Goal: Task Accomplishment & Management: Complete application form

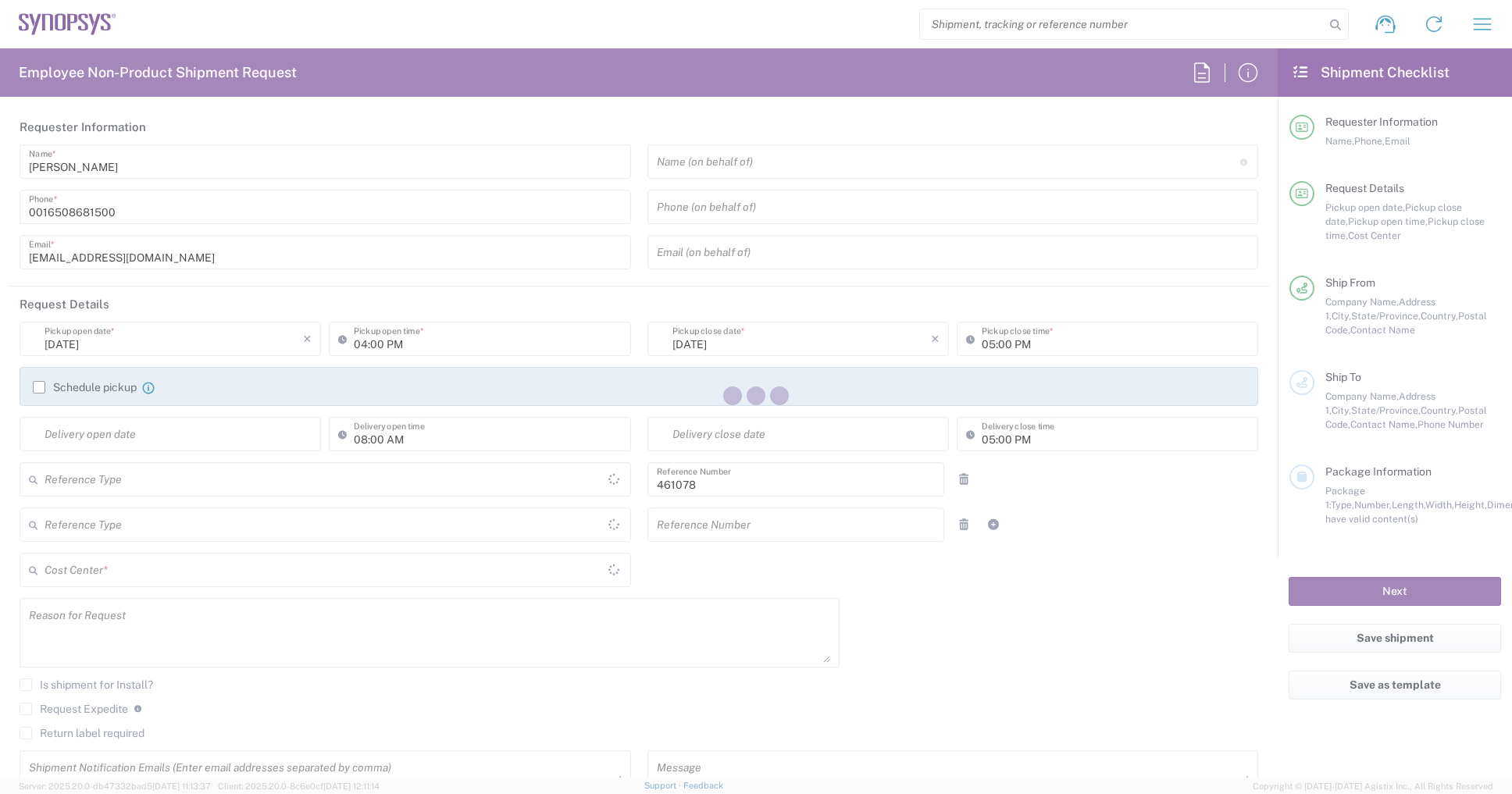
type input "Department"
type input "US01, SDG, Sol, AE 461078"
type input "[US_STATE]"
type input "[GEOGRAPHIC_DATA]"
type input "Delivered at Place"
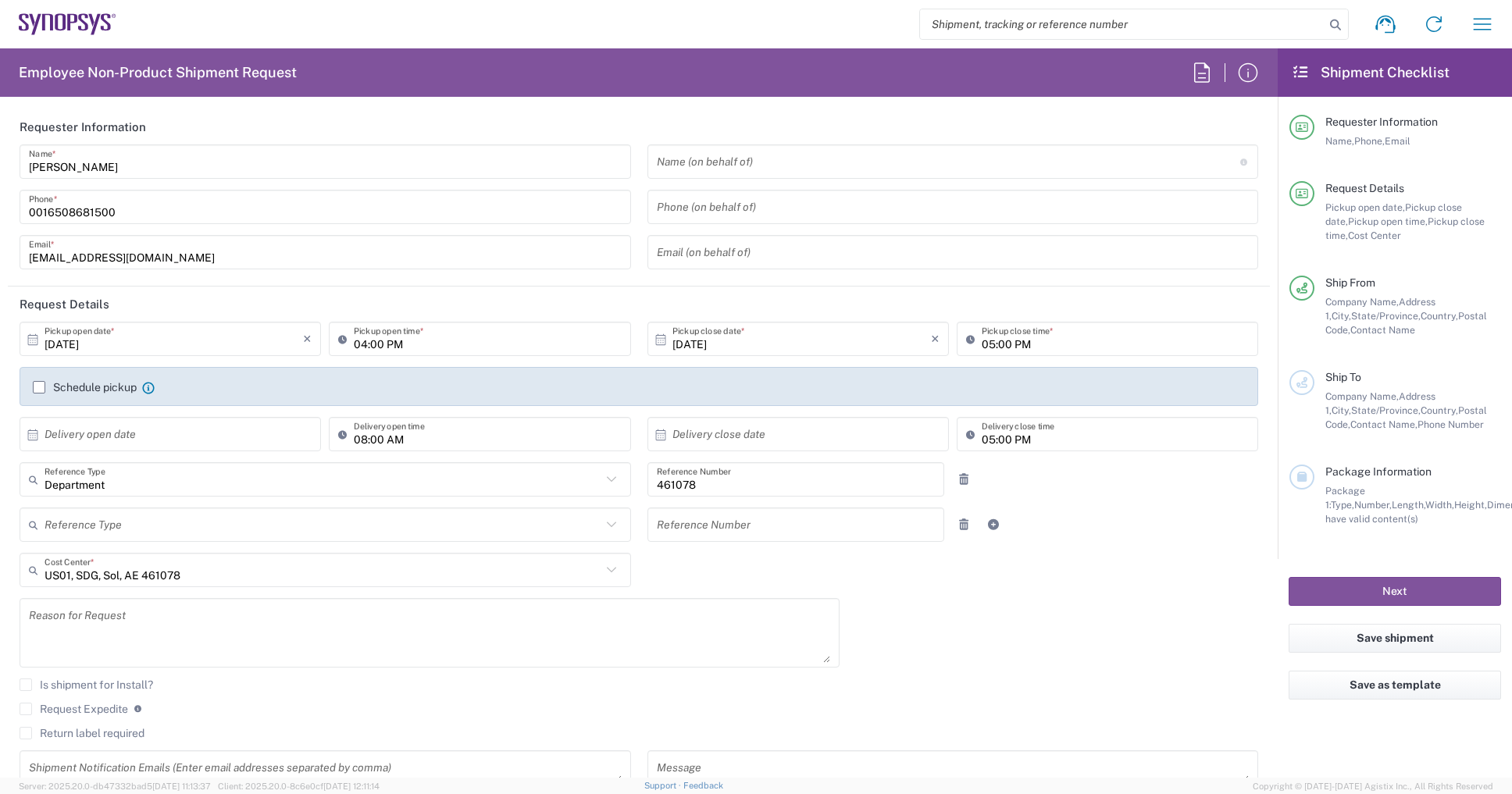
type input "Headquarters USSV"
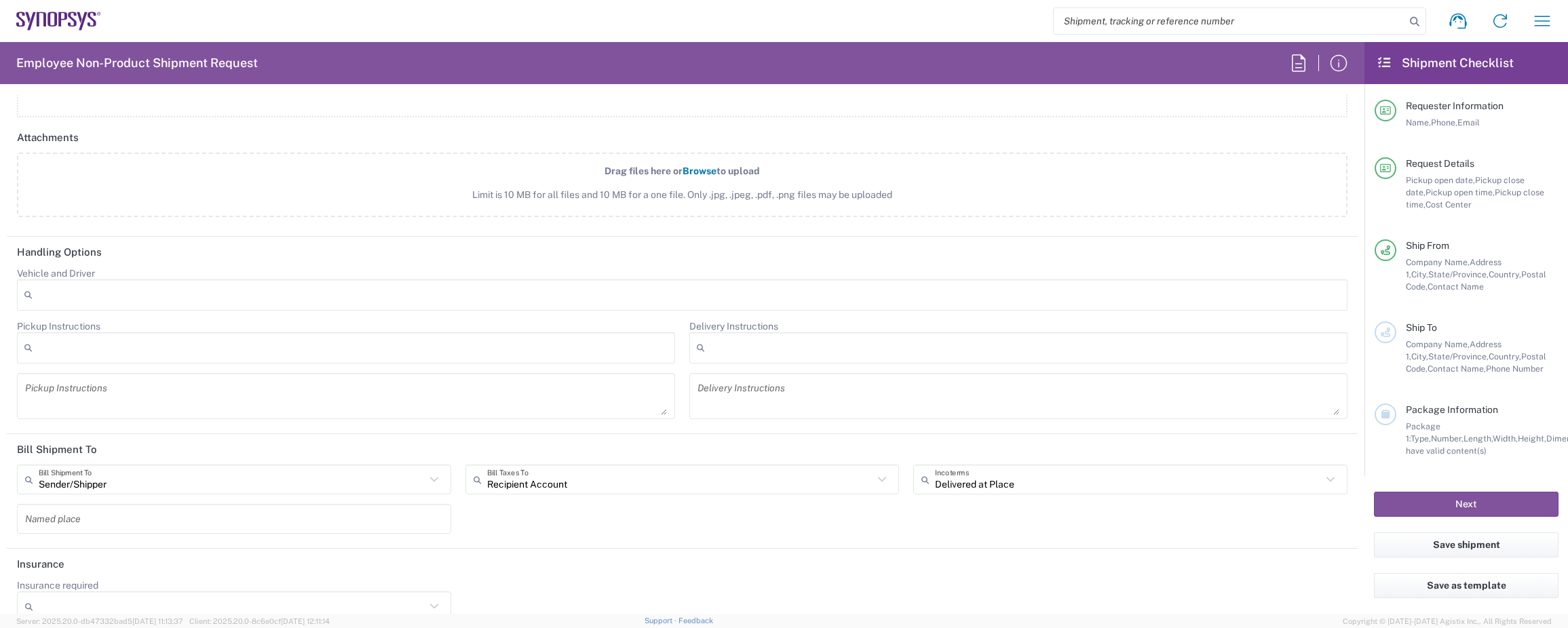
scroll to position [1564, 0]
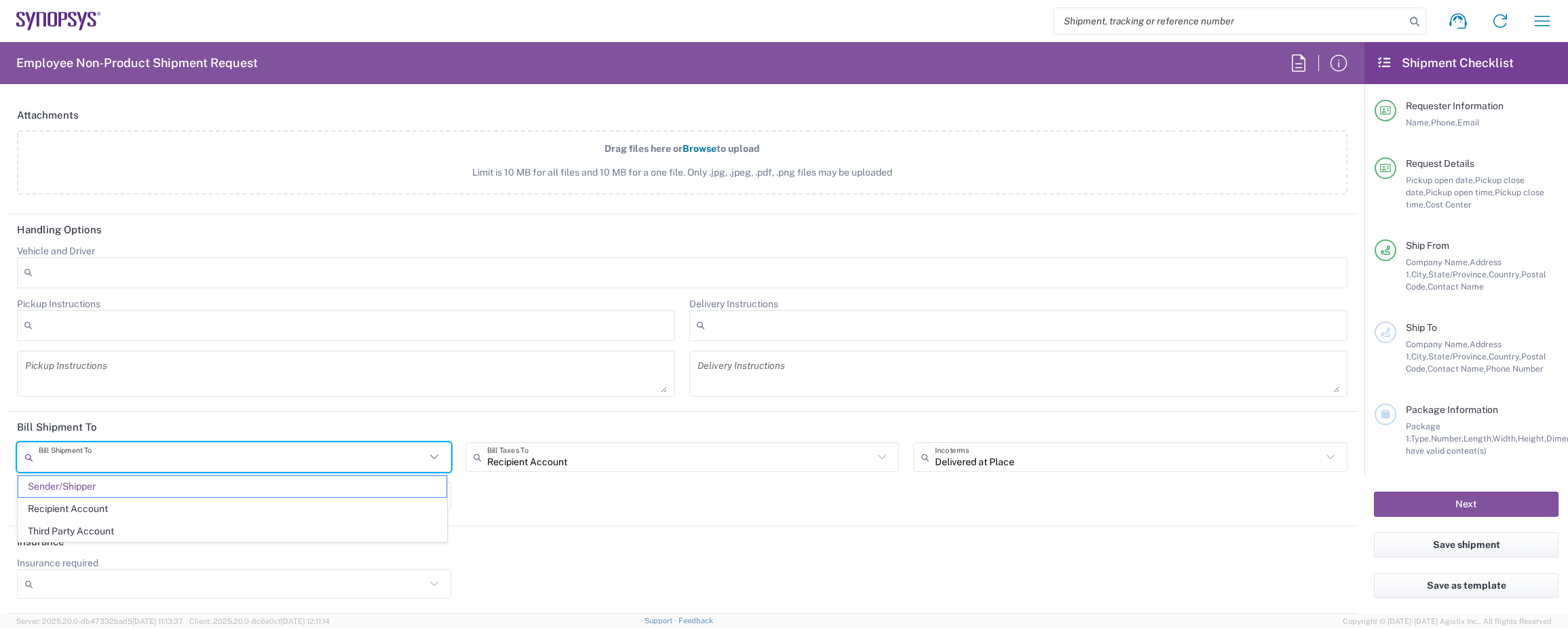
click at [422, 453] on input "text" at bounding box center [232, 458] width 387 height 24
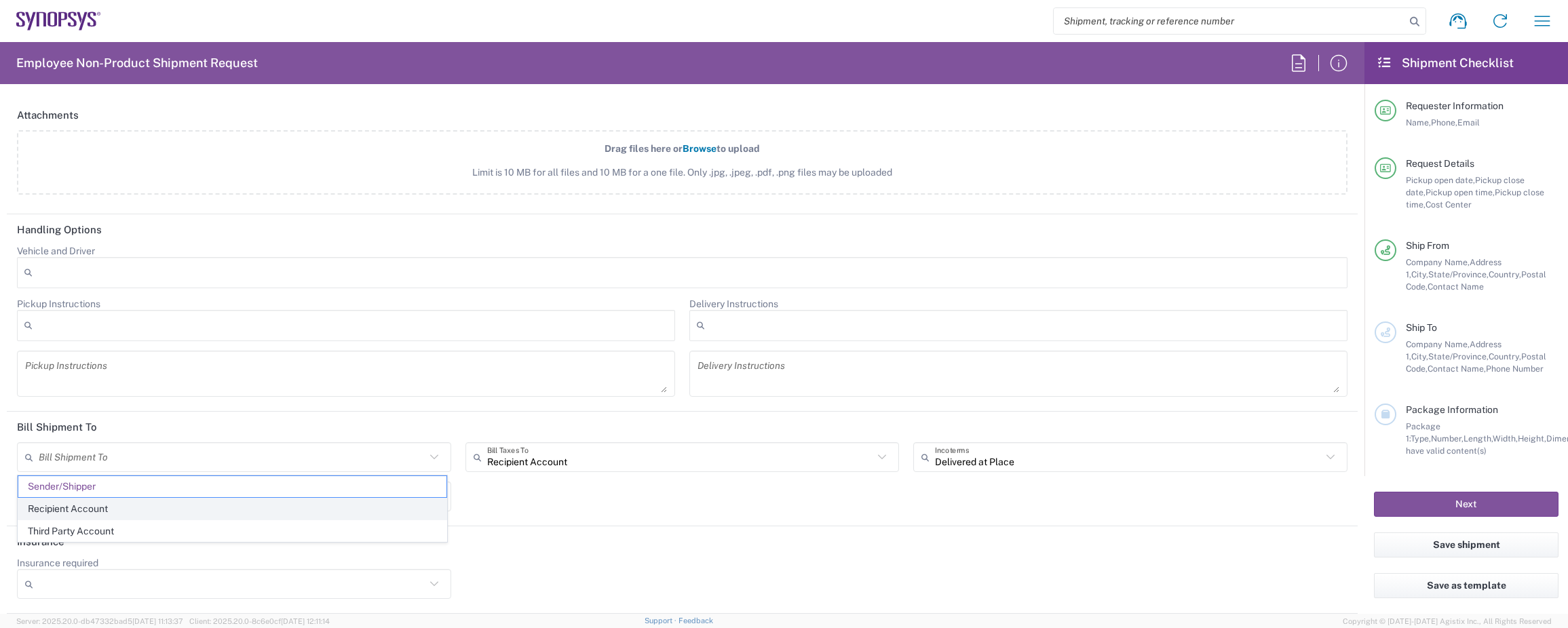
click at [316, 504] on span "Recipient Account" at bounding box center [232, 509] width 428 height 21
type input "Recipient Account"
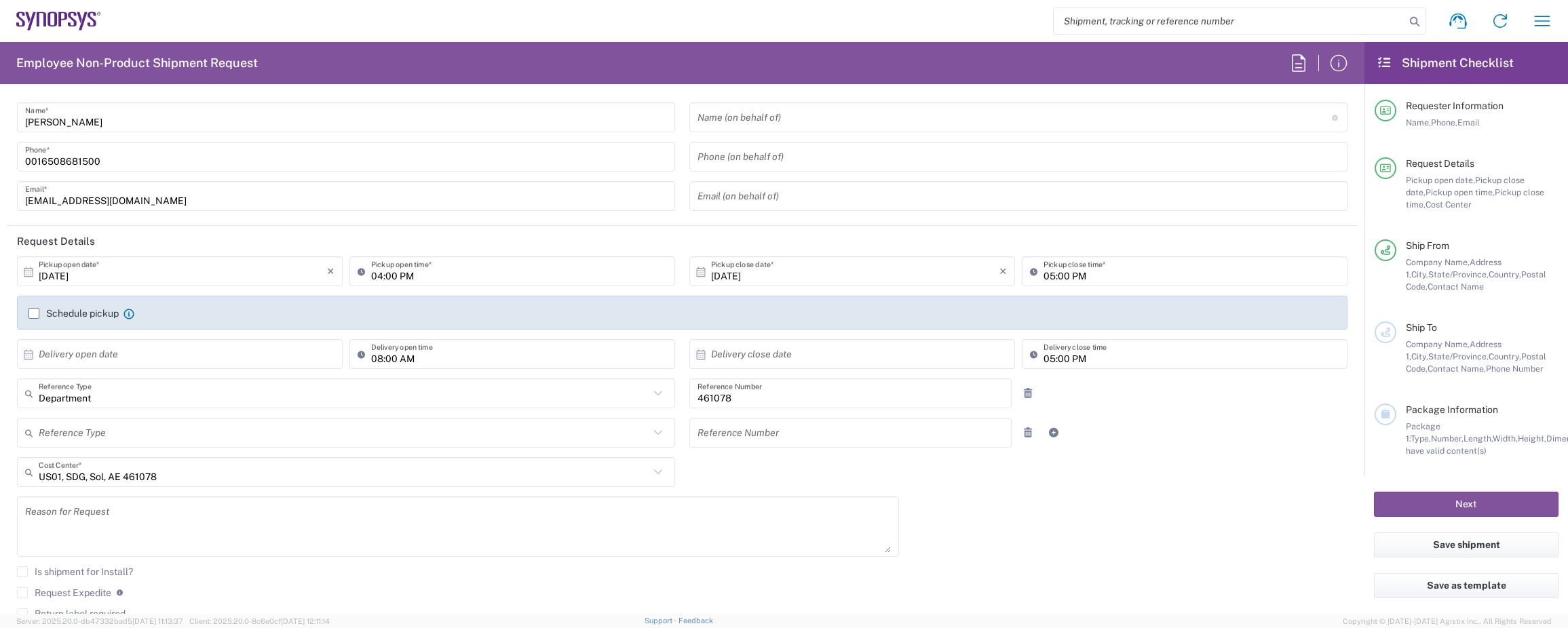
scroll to position [0, 0]
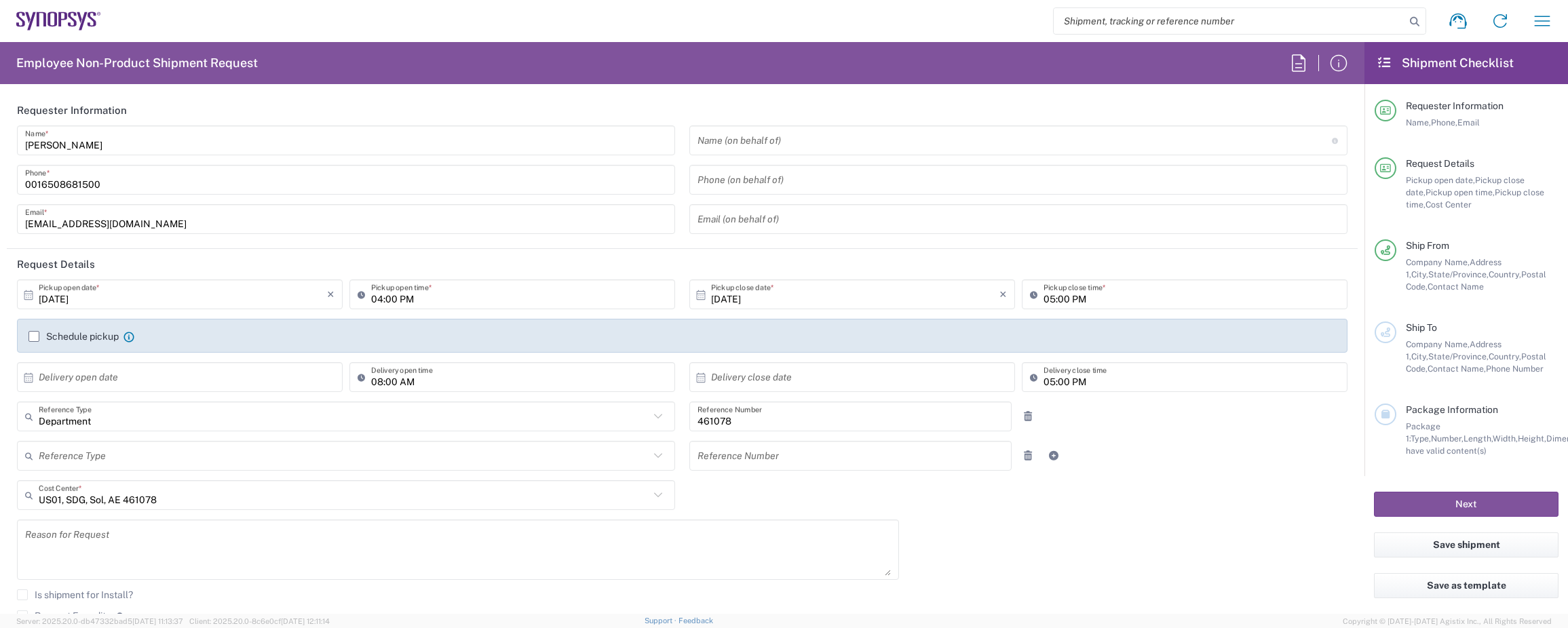
click at [789, 289] on input "[DATE]" at bounding box center [854, 295] width 288 height 24
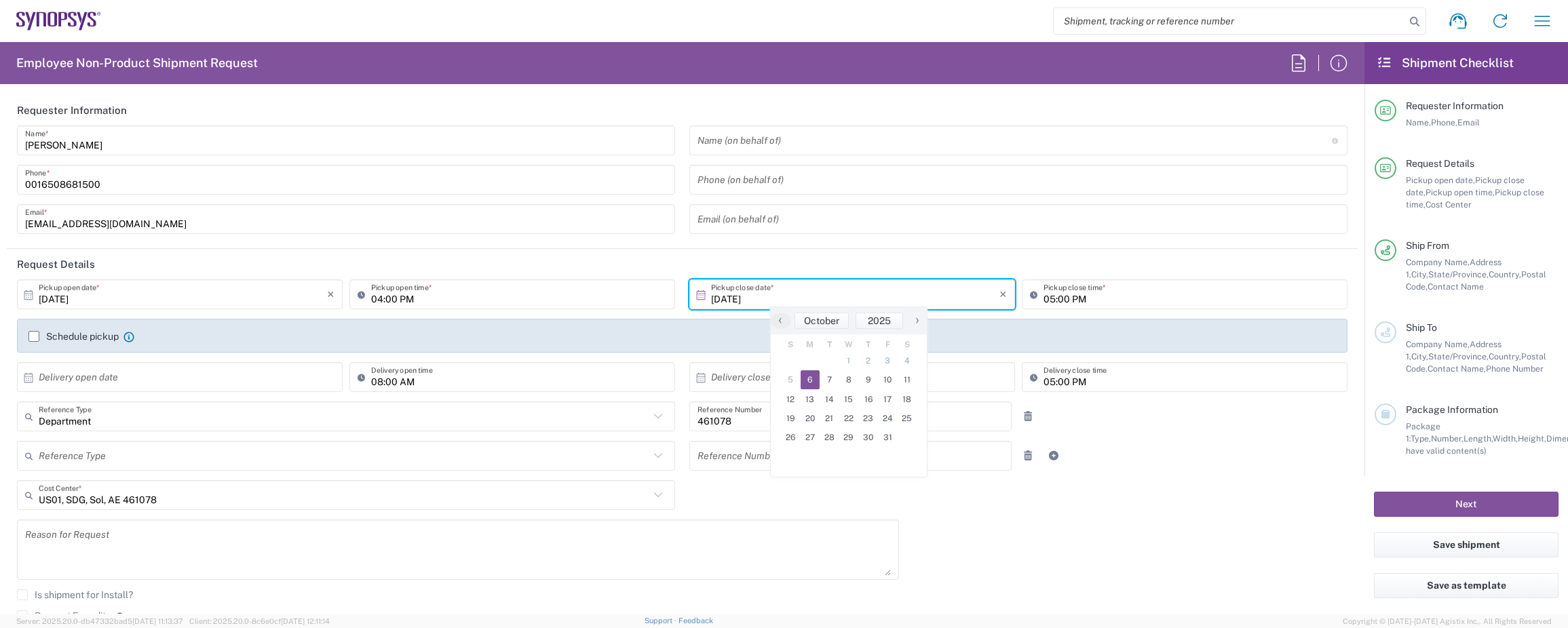
click at [789, 290] on input "[DATE]" at bounding box center [854, 295] width 288 height 24
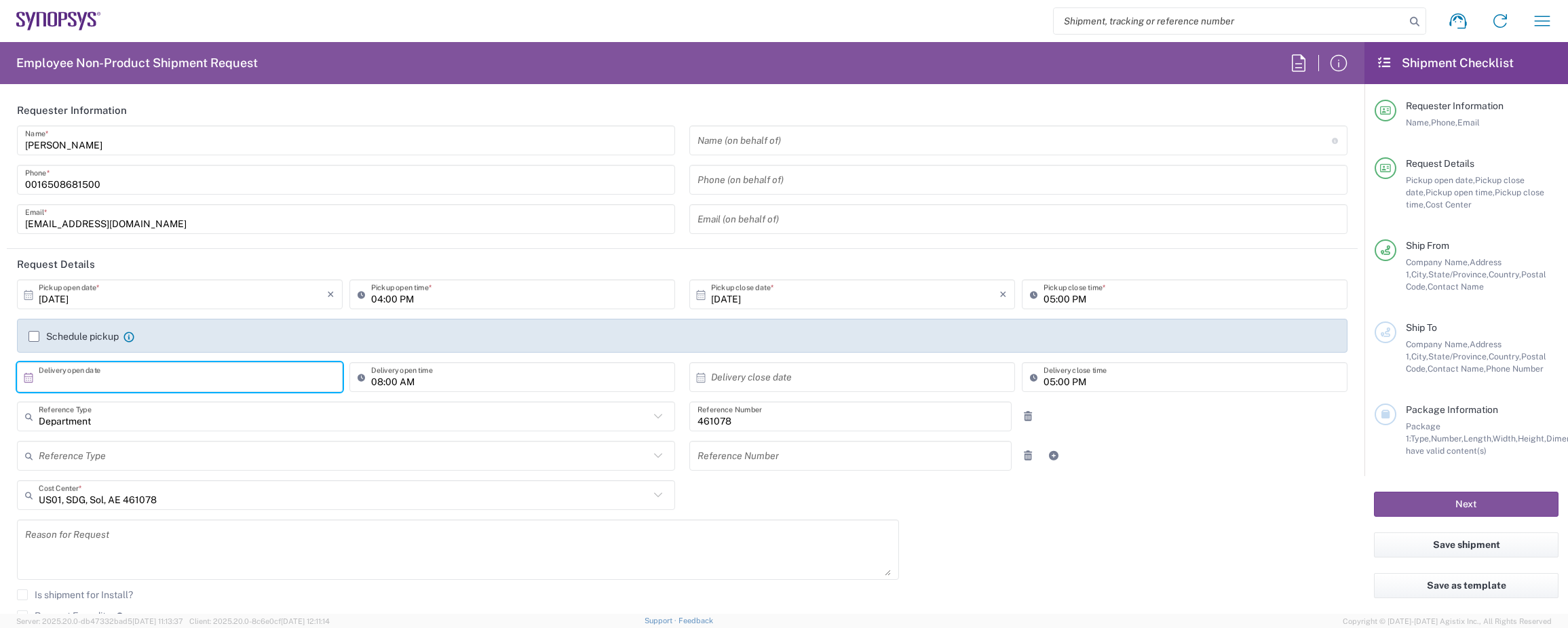
click at [159, 373] on input "text" at bounding box center [182, 377] width 288 height 24
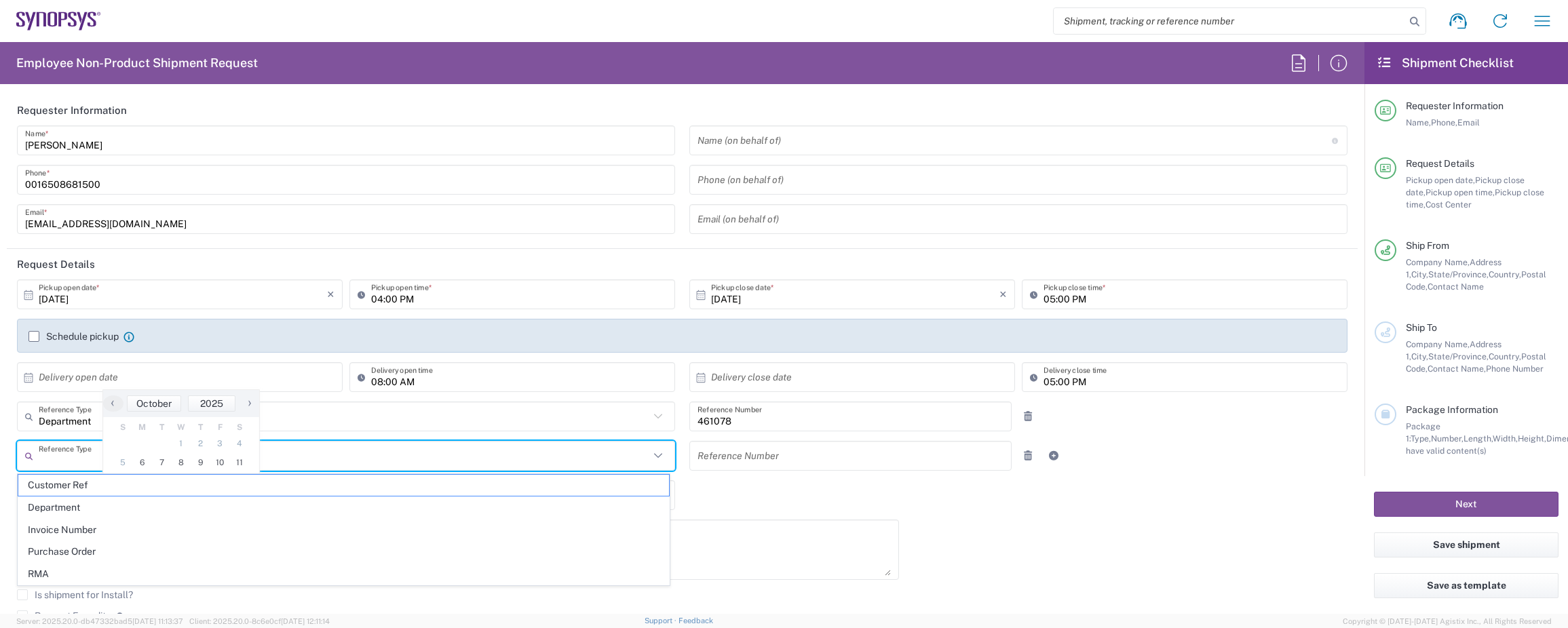
click at [422, 452] on input "text" at bounding box center [344, 456] width 610 height 24
